Goal: Task Accomplishment & Management: Complete application form

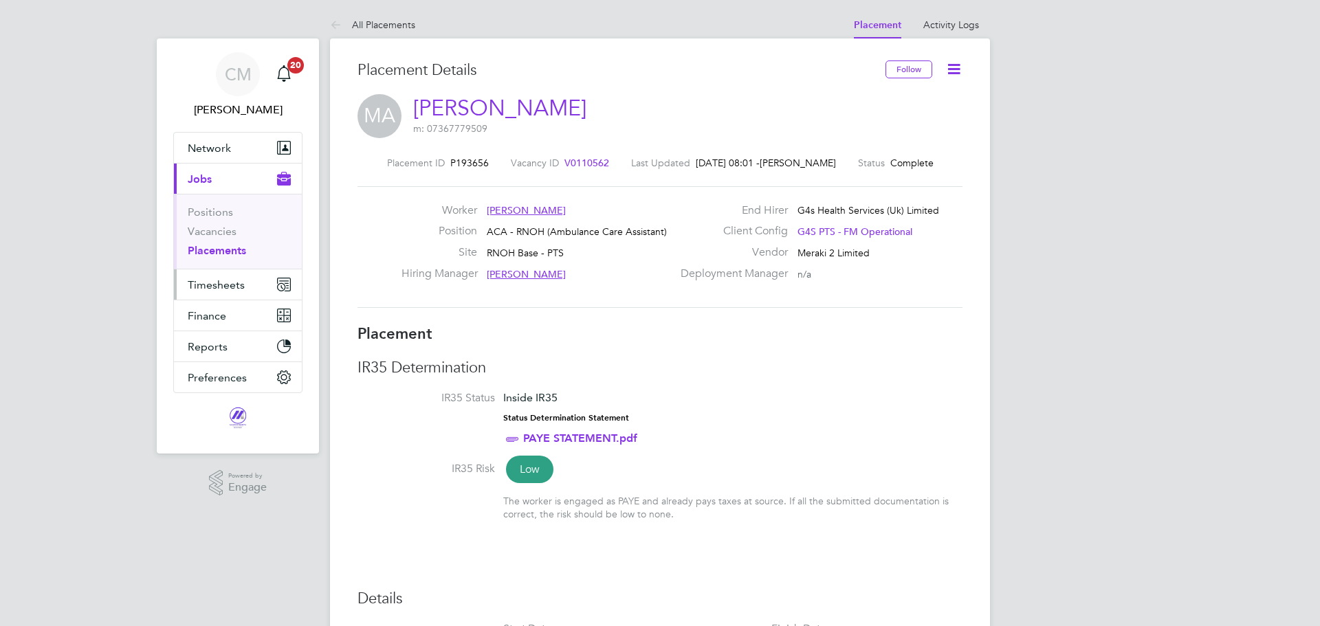
drag, startPoint x: 0, startPoint y: 0, endPoint x: 205, endPoint y: 283, distance: 349.1
click at [205, 283] on span "Timesheets" at bounding box center [216, 284] width 57 height 13
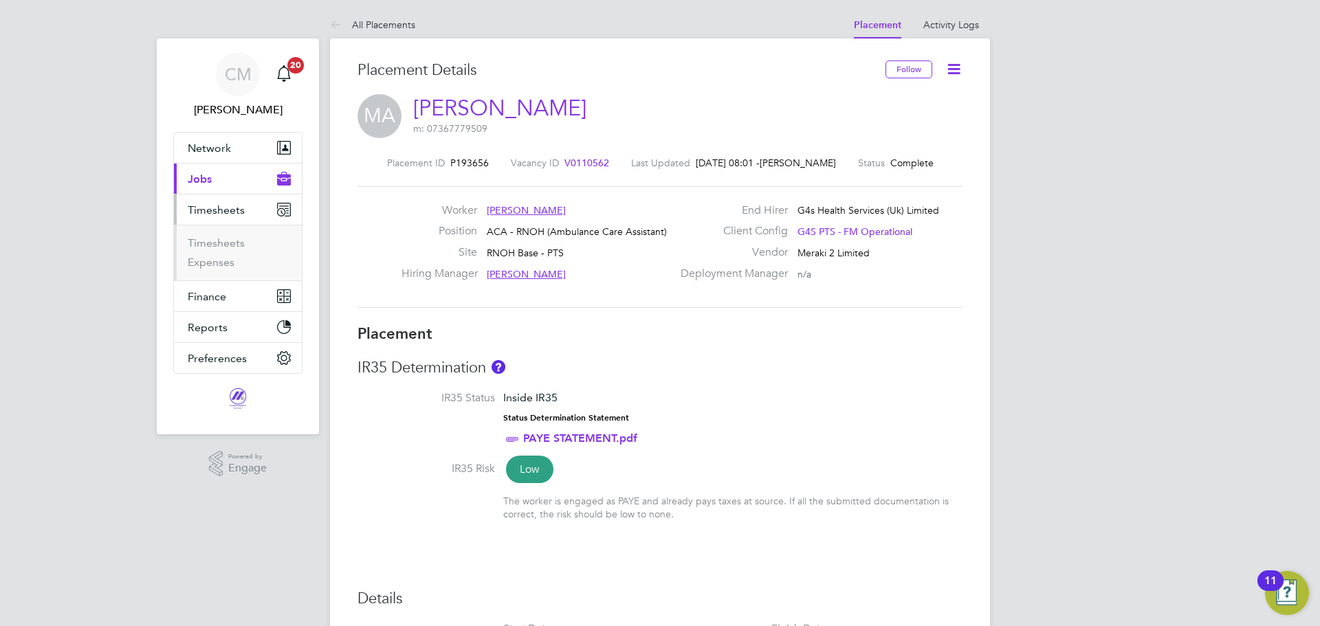
click at [215, 232] on ul "Timesheets Expenses" at bounding box center [238, 253] width 128 height 56
click at [217, 242] on link "Timesheets" at bounding box center [216, 243] width 57 height 13
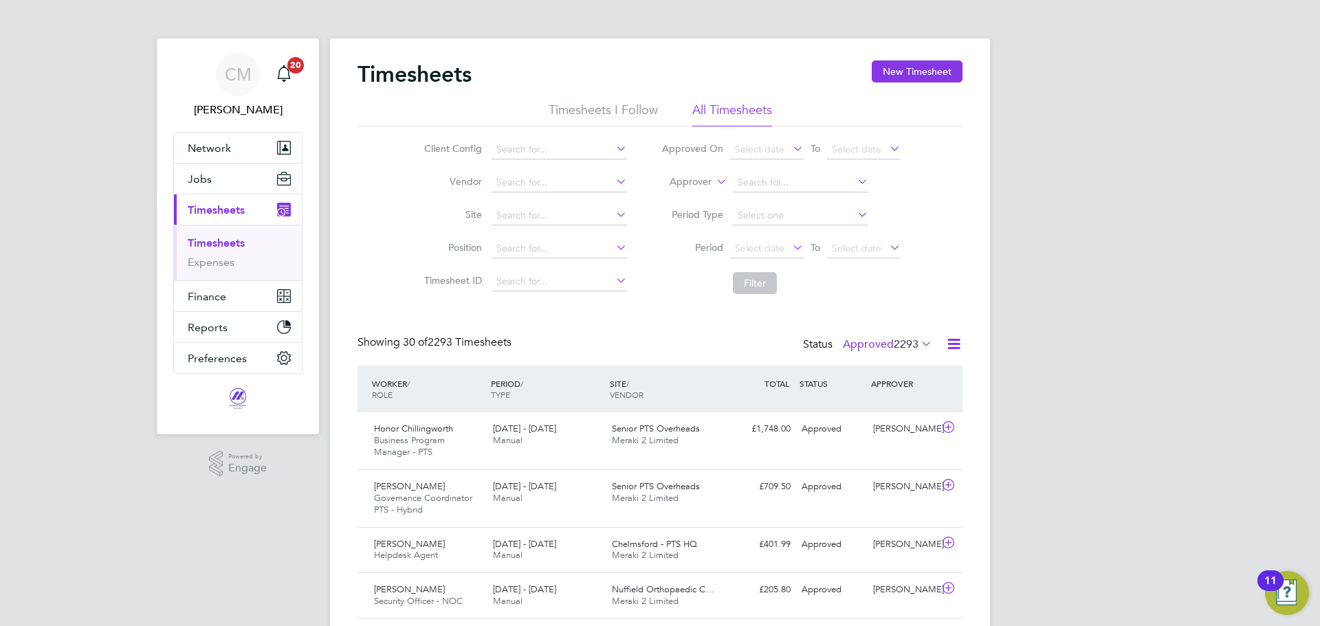
click at [895, 345] on span "2293" at bounding box center [906, 345] width 25 height 14
click at [899, 369] on li "All" at bounding box center [869, 368] width 63 height 19
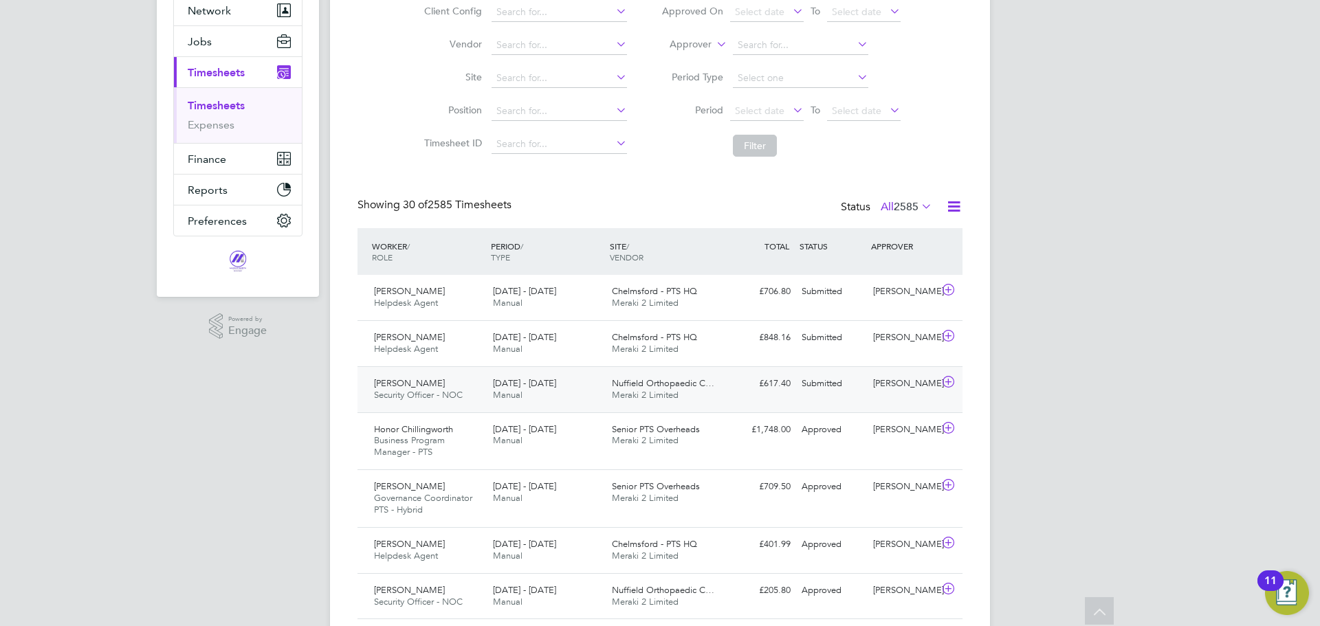
click at [780, 404] on div "[PERSON_NAME] Security Officer - NOC [DATE] - [DATE] [DATE] - [DATE] Manual Nuf…" at bounding box center [660, 390] width 605 height 46
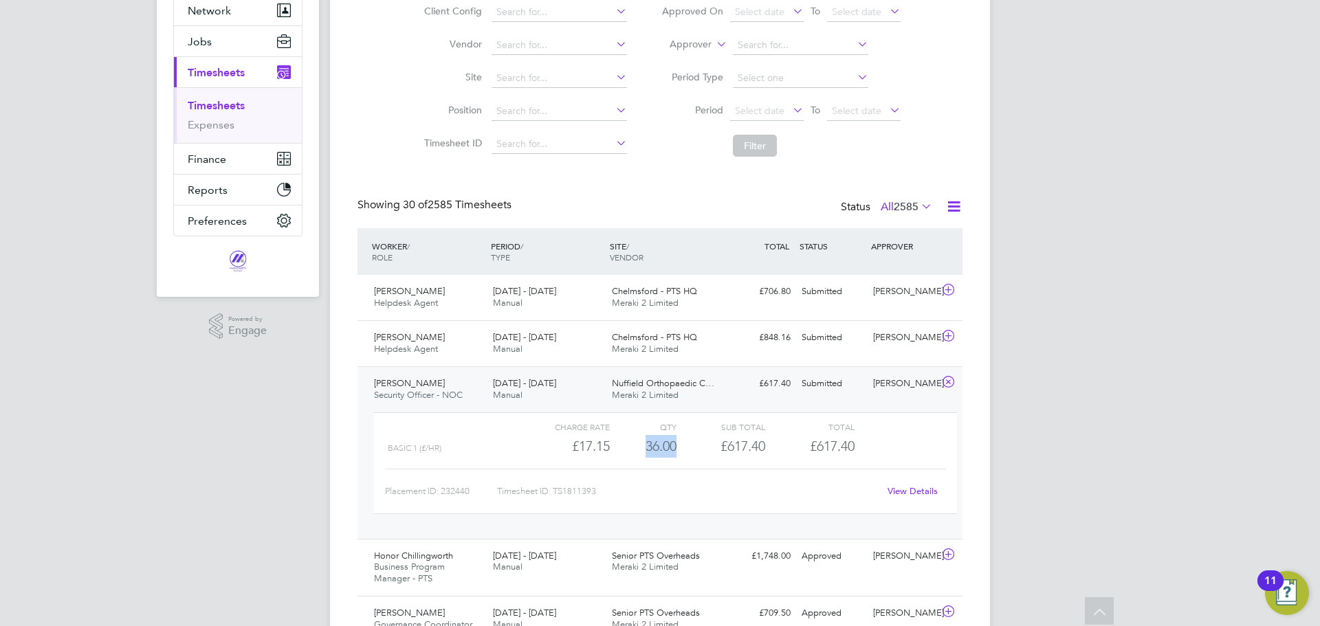
drag, startPoint x: 679, startPoint y: 453, endPoint x: 631, endPoint y: 441, distance: 49.7
click at [631, 441] on div "Basic 1 (£/HR) £17.15 36 36.00 36 £617.40 £617.40" at bounding box center [665, 446] width 583 height 23
click at [779, 393] on div "£617.40 Submitted" at bounding box center [761, 384] width 72 height 23
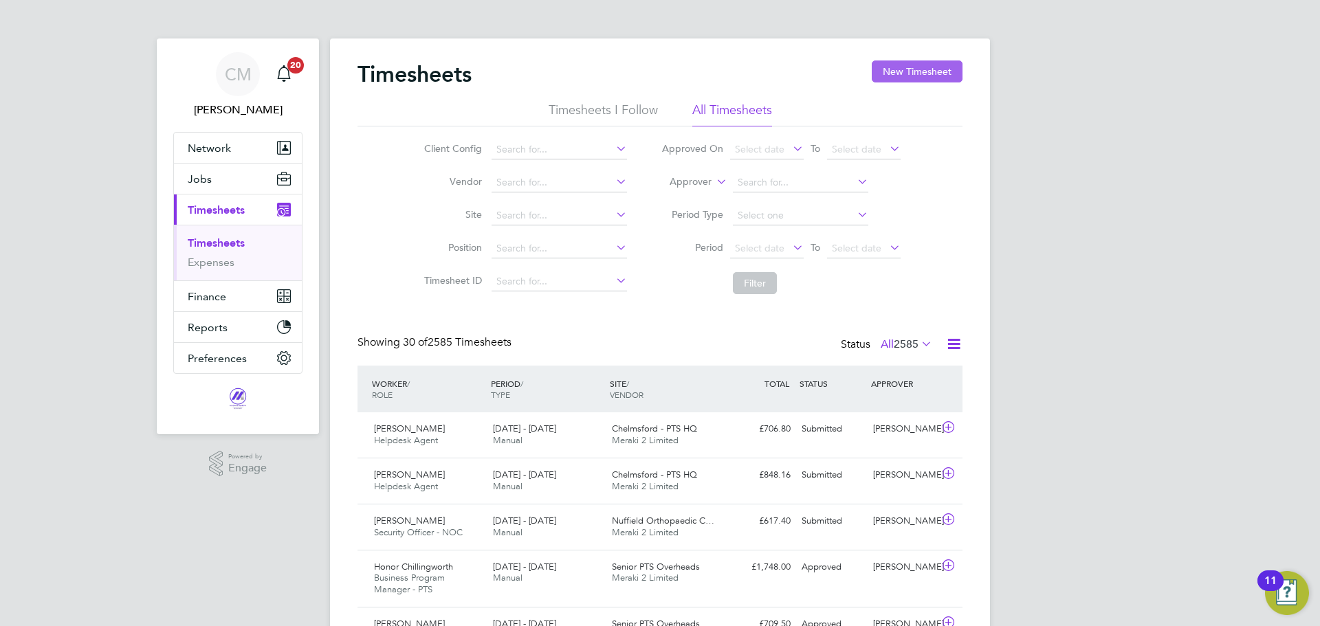
click at [923, 74] on button "New Timesheet" at bounding box center [917, 72] width 91 height 22
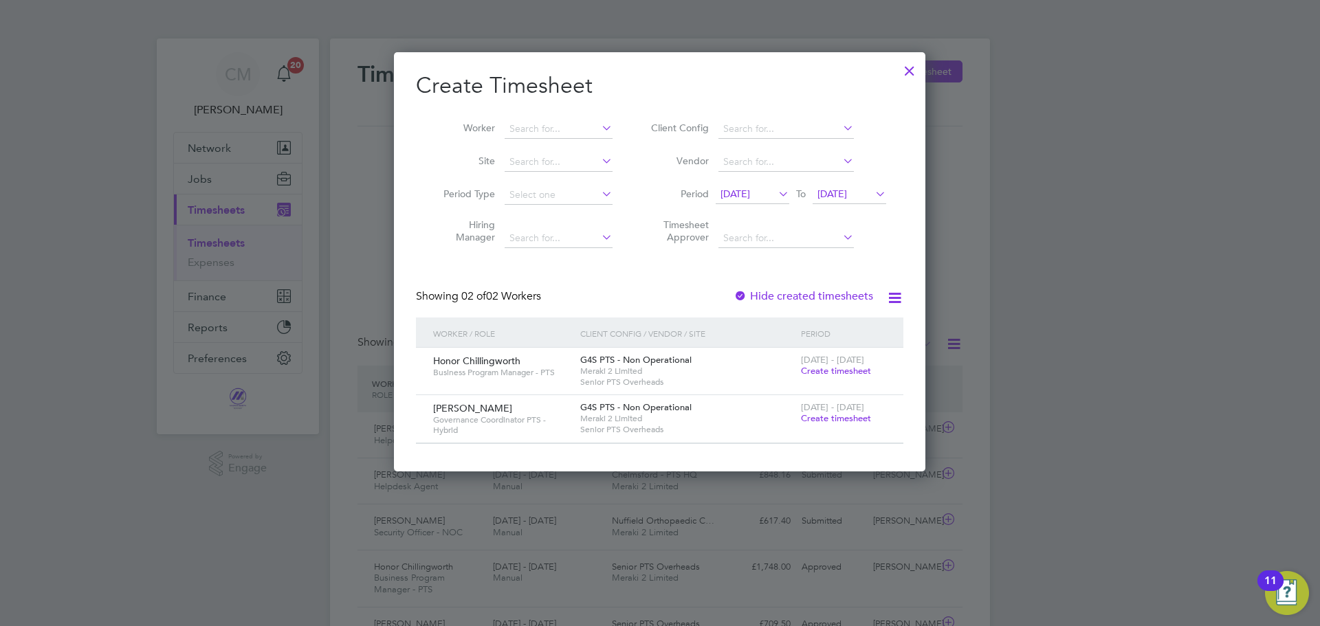
click at [851, 364] on span "[DATE] - [DATE]" at bounding box center [832, 360] width 63 height 12
click at [838, 373] on span "Create timesheet" at bounding box center [836, 371] width 70 height 12
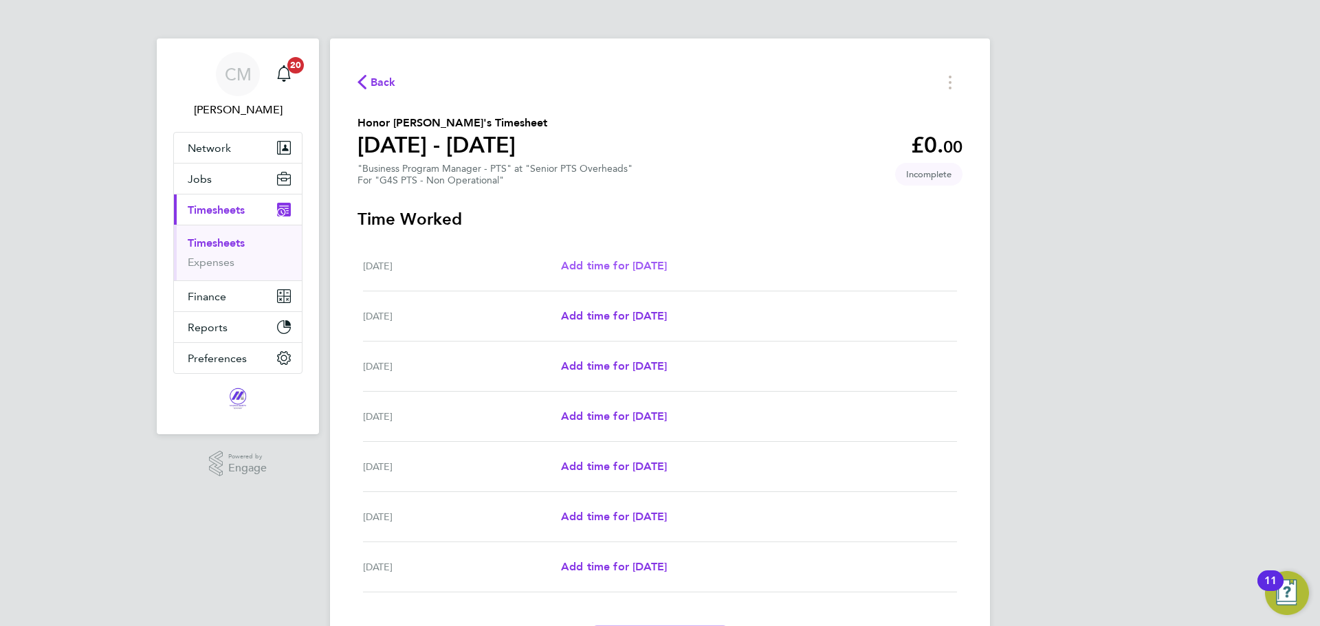
click at [667, 265] on span "Add time for [DATE]" at bounding box center [614, 265] width 106 height 13
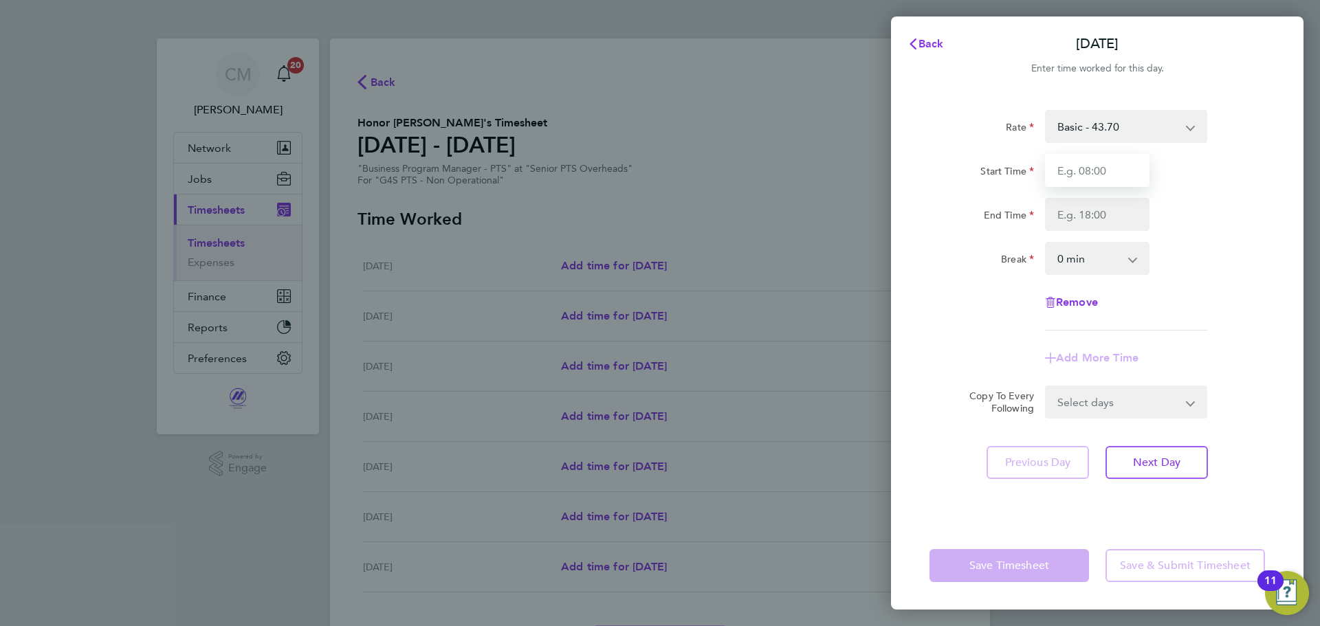
click at [1134, 156] on input "Start Time" at bounding box center [1097, 170] width 105 height 33
type input "09:00"
click at [1112, 215] on input "End Time" at bounding box center [1097, 214] width 105 height 33
type input "17:00"
click at [1105, 401] on form "Rate Basic - 43.70 Start Time 09:00 End Time 17:00 Break 0 min 15 min 30 min 45…" at bounding box center [1098, 264] width 336 height 309
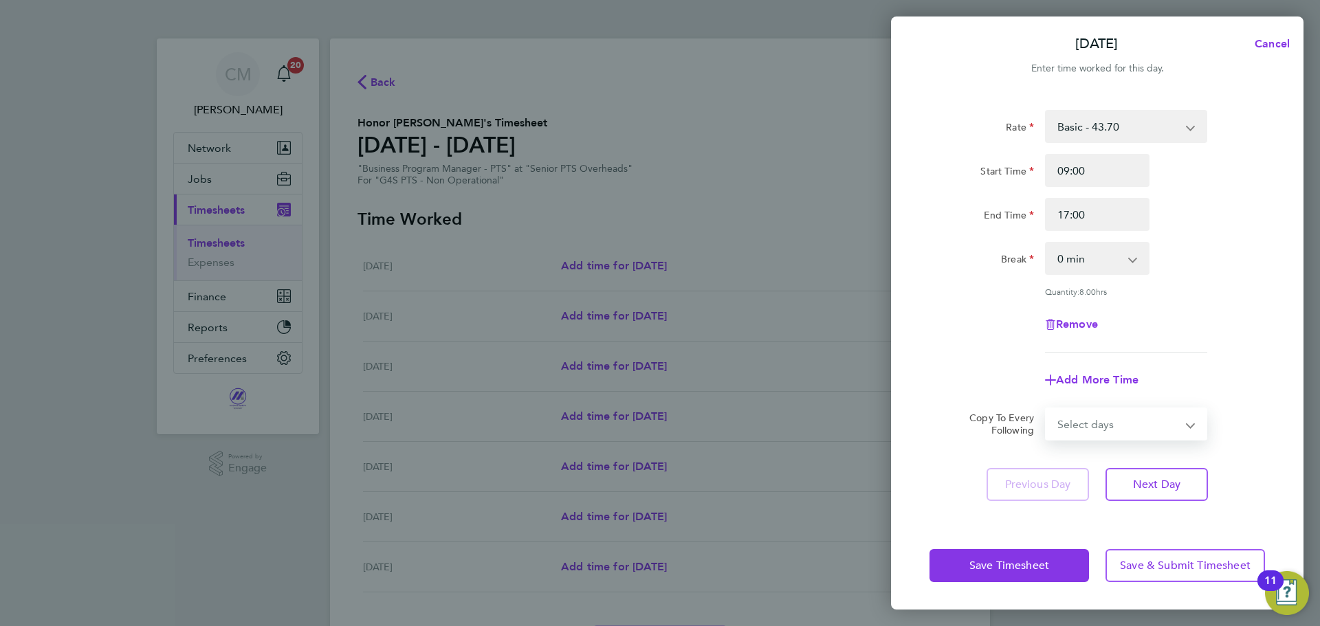
select select "WEEKDAY"
click at [1047, 409] on select "Select days Day Weekday (Mon-Fri) Weekend (Sat-Sun) [DATE] [DATE] [DATE] [DATE]…" at bounding box center [1119, 424] width 144 height 30
select select "[DATE]"
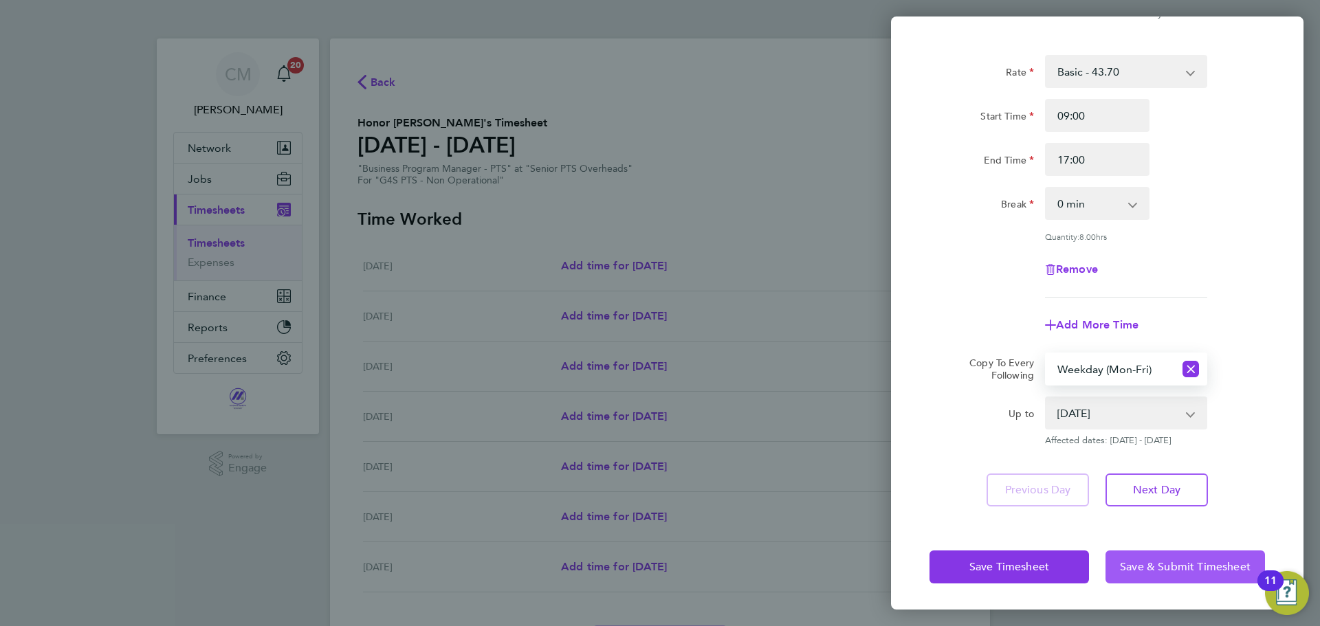
click at [1144, 573] on button "Save & Submit Timesheet" at bounding box center [1186, 567] width 160 height 33
